Goal: Task Accomplishment & Management: Use online tool/utility

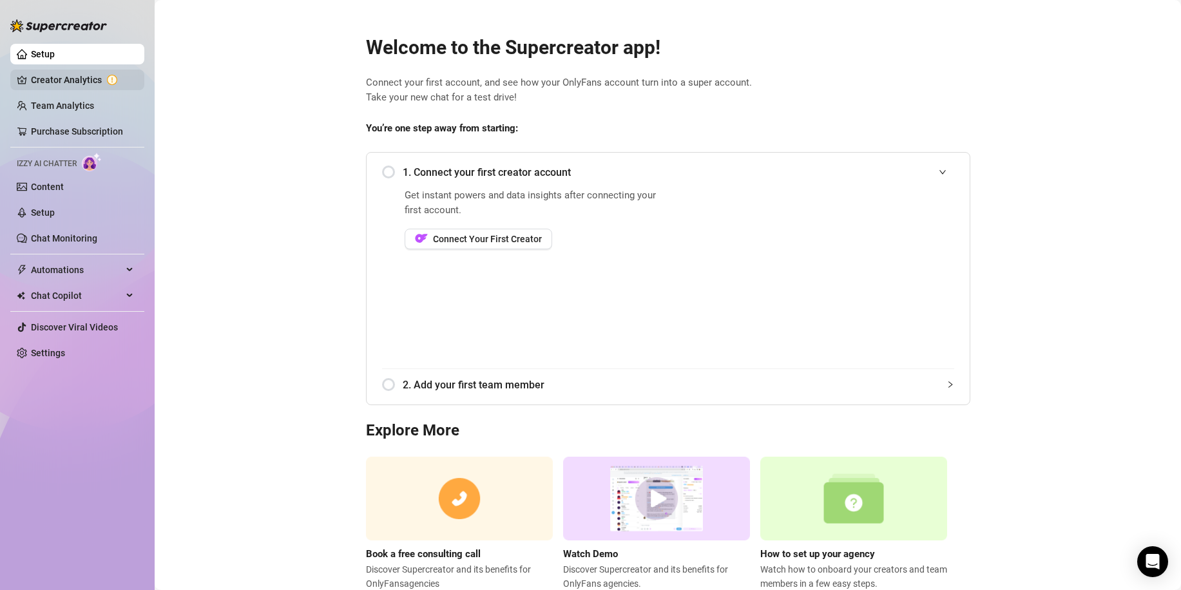
click at [37, 73] on link "Creator Analytics" at bounding box center [82, 80] width 103 height 21
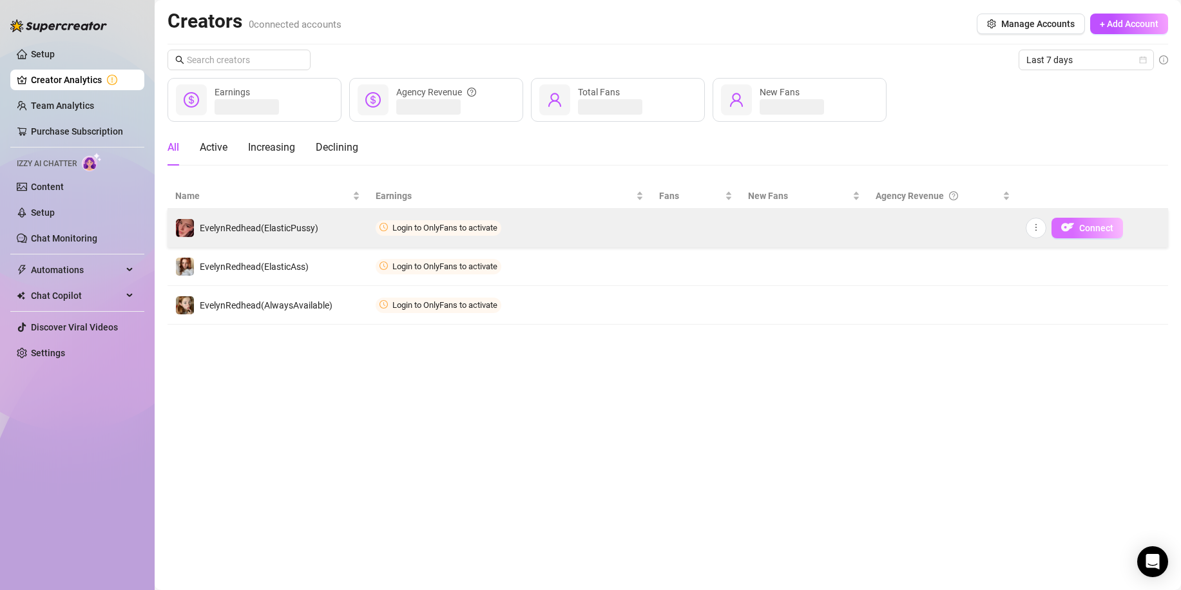
click at [1092, 225] on span "Connect" at bounding box center [1096, 228] width 34 height 10
